Goal: Task Accomplishment & Management: Manage account settings

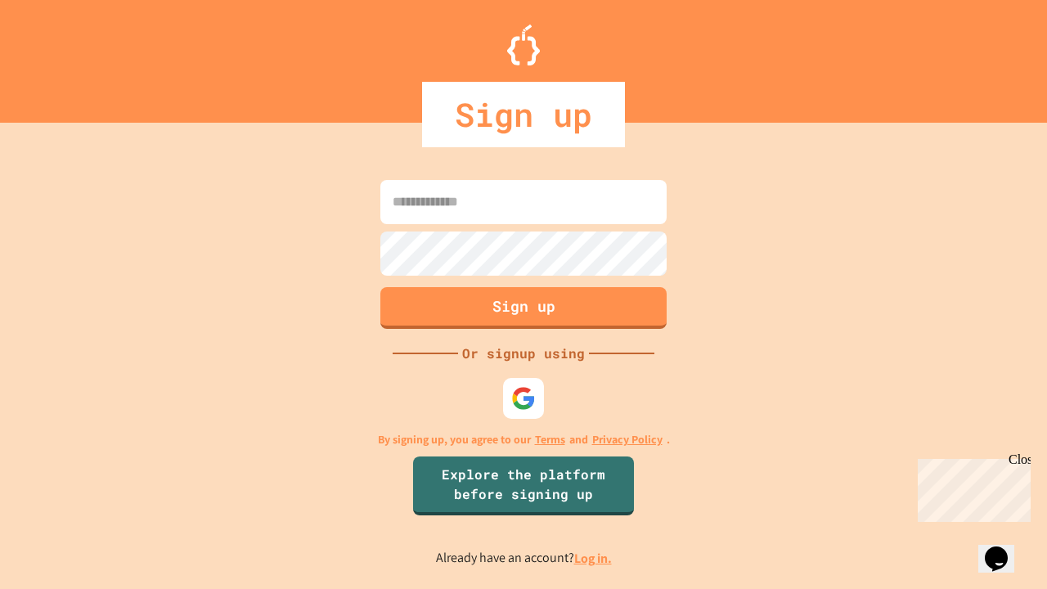
click at [594, 558] on link "Log in." at bounding box center [593, 558] width 38 height 17
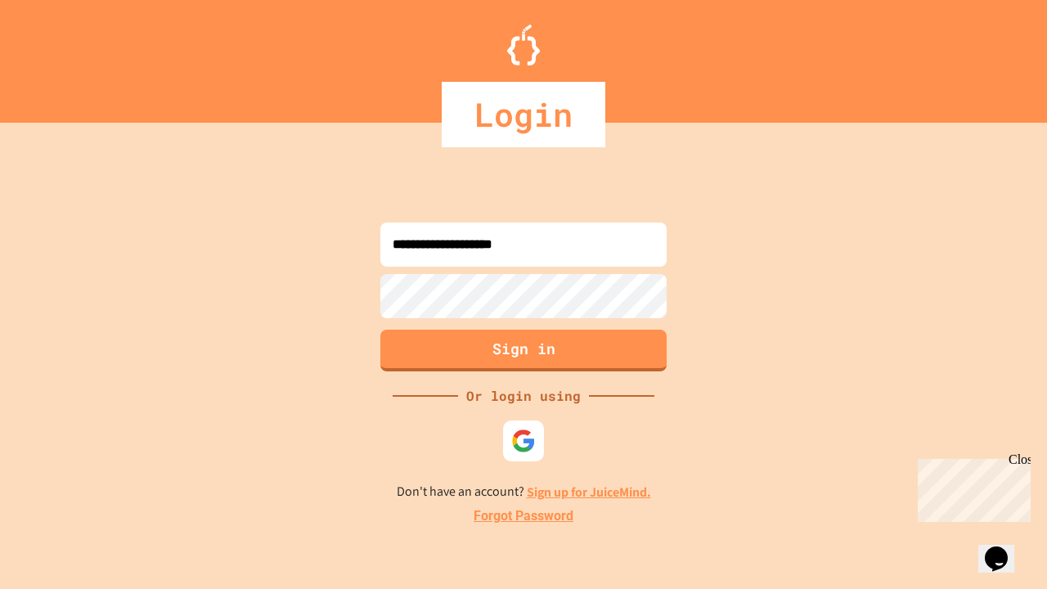
type input "**********"
